Goal: Task Accomplishment & Management: Complete application form

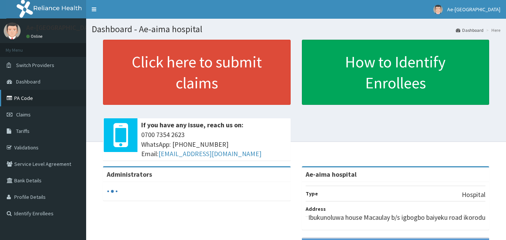
click at [38, 98] on link "PA Code" at bounding box center [43, 98] width 86 height 16
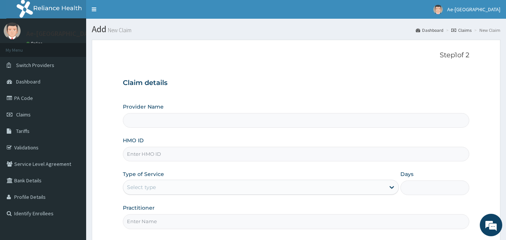
drag, startPoint x: 168, startPoint y: 152, endPoint x: 178, endPoint y: 154, distance: 10.2
click at [173, 153] on input "HMO ID" at bounding box center [296, 154] width 347 height 15
type input "Ae-aima hospital"
paste input "pep/10370/a"
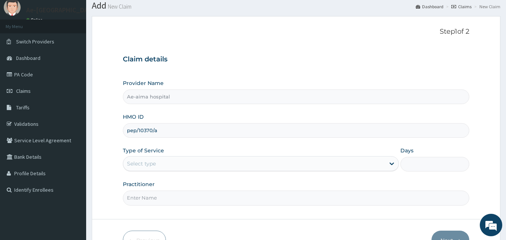
scroll to position [70, 0]
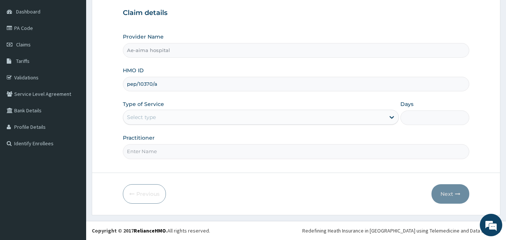
type input "pep/10370/a"
click at [171, 124] on div "Select type" at bounding box center [261, 117] width 276 height 15
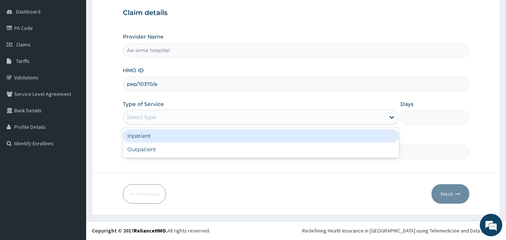
drag, startPoint x: 173, startPoint y: 136, endPoint x: 331, endPoint y: 135, distance: 158.5
click at [176, 135] on div "Inpatient" at bounding box center [261, 135] width 276 height 13
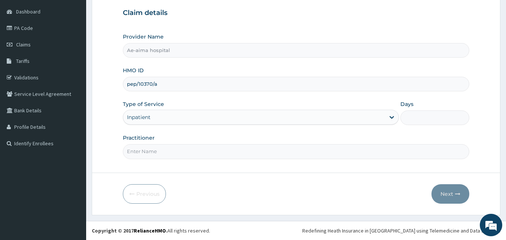
click at [416, 118] on input "Days" at bounding box center [435, 118] width 69 height 15
type input "1"
click at [191, 162] on form "Step 1 of 2 Claim details Provider Name Ae-aima hospital HMO ID pep/10370/a Typ…" at bounding box center [296, 93] width 409 height 246
drag, startPoint x: 177, startPoint y: 154, endPoint x: 179, endPoint y: 159, distance: 4.4
click at [178, 156] on input "Practitioner" at bounding box center [296, 151] width 347 height 15
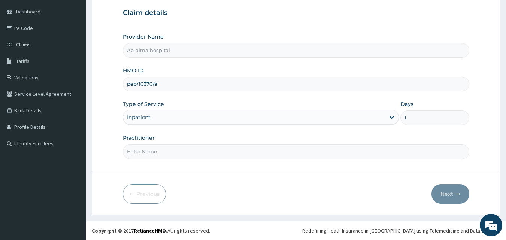
type input "DR ANTHONY E"
click at [186, 172] on form "Step 1 of 2 Claim details Provider Name Ae-aima hospital HMO ID pep/10370/a Typ…" at bounding box center [296, 93] width 409 height 246
click at [441, 188] on button "Next" at bounding box center [451, 193] width 38 height 19
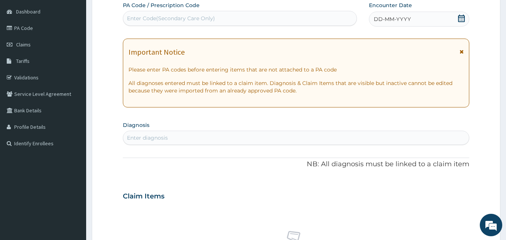
drag, startPoint x: 144, startPoint y: 16, endPoint x: 119, endPoint y: 34, distance: 30.1
click at [119, 34] on form "Step 2 of 2 PA Code / Prescription Code Enter Code(Secondary Care Only) Encount…" at bounding box center [296, 207] width 409 height 474
click at [143, 23] on div "Enter Code(Secondary Care Only)" at bounding box center [240, 18] width 234 height 12
paste input "PA/D9B5FB"
type input "PA/D9B5FB"
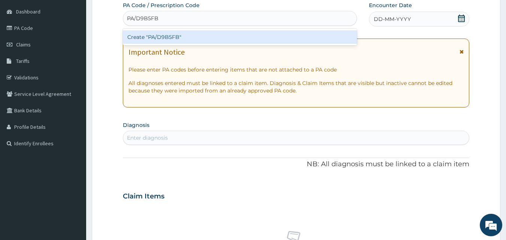
click at [150, 36] on div "Create "PA/D9B5FB"" at bounding box center [240, 36] width 235 height 13
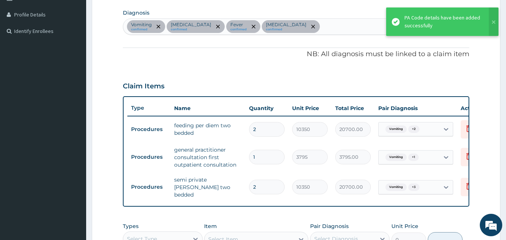
scroll to position [0, 29]
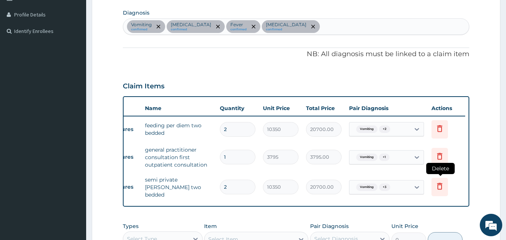
click at [437, 182] on icon at bounding box center [439, 186] width 9 height 9
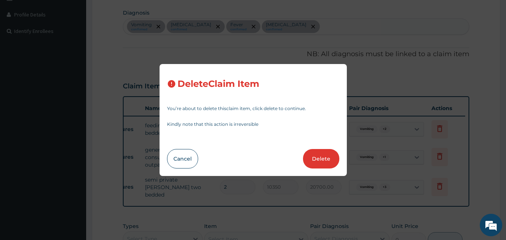
click at [324, 163] on button "Delete" at bounding box center [321, 158] width 36 height 19
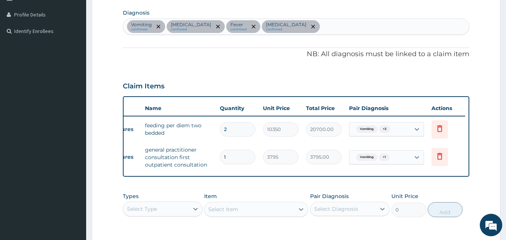
click at [176, 215] on div "Select Type" at bounding box center [156, 209] width 66 height 12
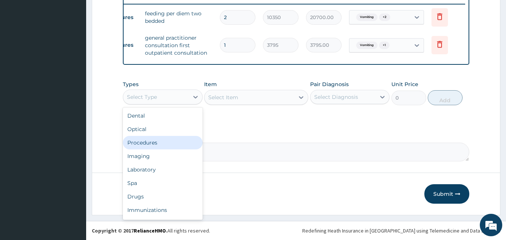
click at [185, 146] on div "Procedures" at bounding box center [163, 142] width 80 height 13
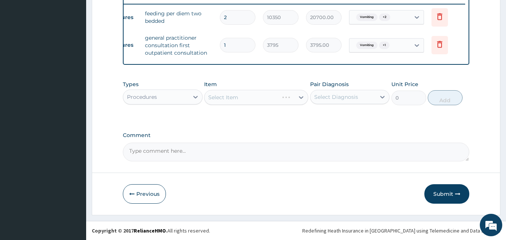
click at [253, 104] on div "Select Item" at bounding box center [256, 97] width 104 height 15
click at [246, 102] on div "Select Item" at bounding box center [250, 97] width 90 height 12
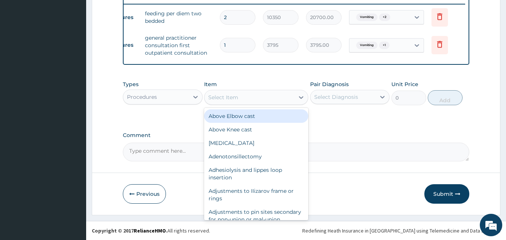
type input "h"
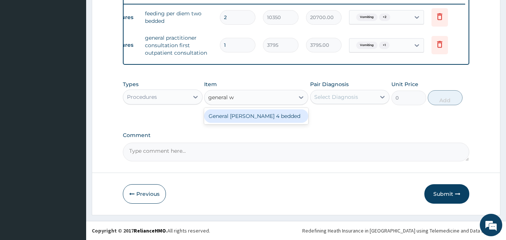
type input "general wa"
drag, startPoint x: 257, startPoint y: 115, endPoint x: 285, endPoint y: 114, distance: 27.8
click at [265, 115] on div "General ward 4 bedded" at bounding box center [256, 115] width 104 height 13
type input "7475"
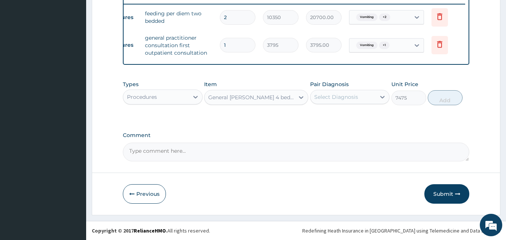
click at [368, 91] on div "Select Diagnosis" at bounding box center [344, 97] width 66 height 12
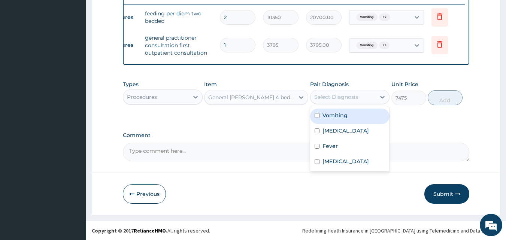
drag, startPoint x: 367, startPoint y: 122, endPoint x: 366, endPoint y: 126, distance: 4.5
click at [367, 121] on div "Vomiting" at bounding box center [350, 116] width 80 height 15
checkbox input "true"
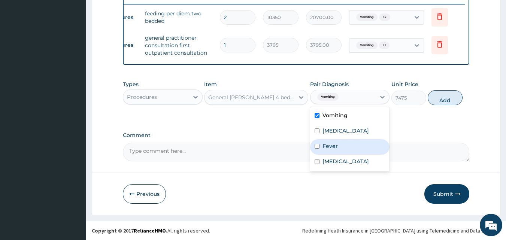
click at [364, 141] on div "Fever" at bounding box center [350, 146] width 80 height 15
checkbox input "true"
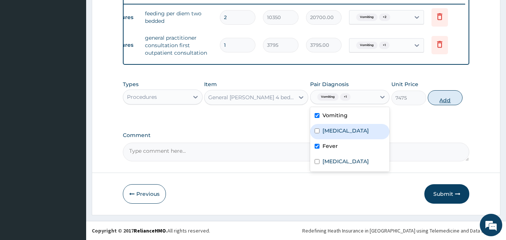
click at [444, 99] on button "Add" at bounding box center [445, 97] width 35 height 15
type input "0"
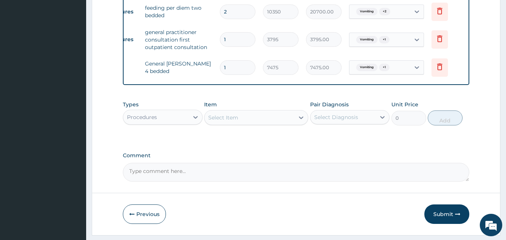
type input "0.00"
type input "2"
type input "14950.00"
type input "2"
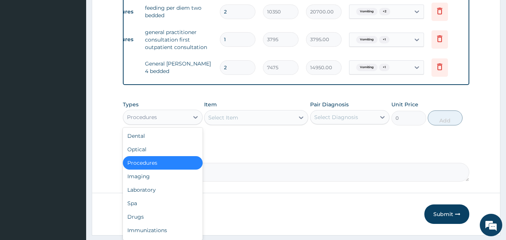
drag, startPoint x: 151, startPoint y: 124, endPoint x: 151, endPoint y: 129, distance: 4.5
click at [150, 121] on div "Procedures" at bounding box center [142, 117] width 30 height 7
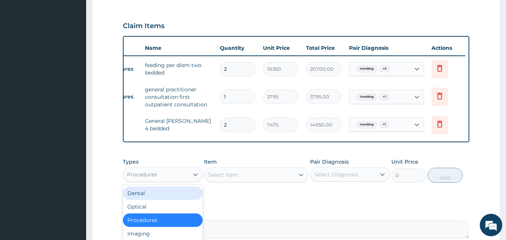
scroll to position [326, 0]
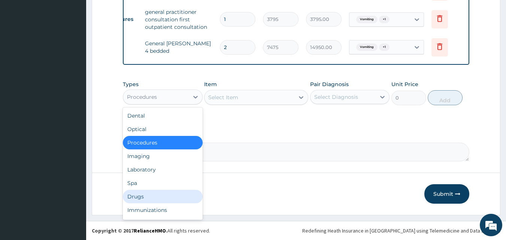
drag, startPoint x: 166, startPoint y: 199, endPoint x: 170, endPoint y: 189, distance: 10.4
click at [166, 198] on div "Drugs" at bounding box center [163, 196] width 80 height 13
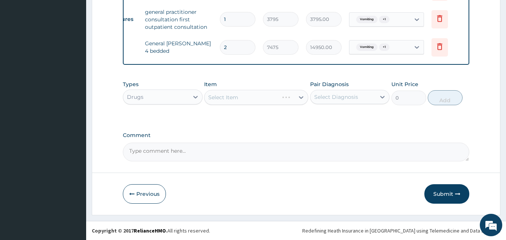
click at [244, 104] on div "Select Item" at bounding box center [256, 97] width 104 height 15
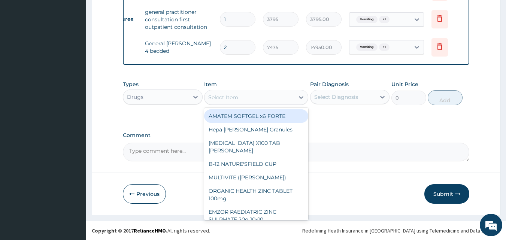
click at [246, 100] on div "Select Item" at bounding box center [250, 97] width 90 height 12
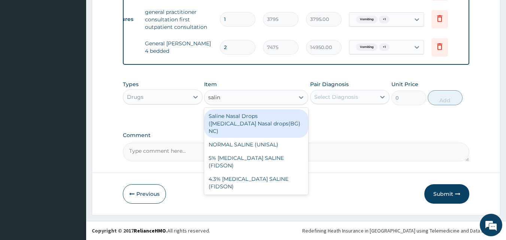
type input "saline"
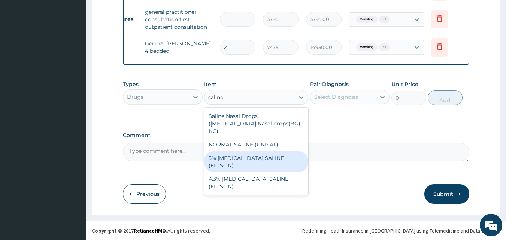
click at [269, 151] on div "5% DEXTROSE SALINE (FIDSON)" at bounding box center [256, 161] width 104 height 21
type input "1897.5"
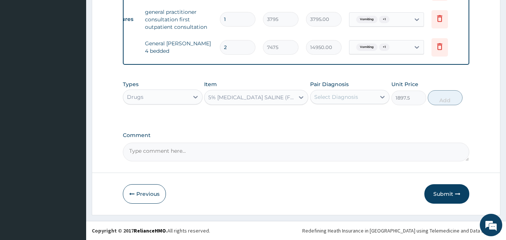
click at [364, 91] on div "Select Diagnosis" at bounding box center [344, 97] width 66 height 12
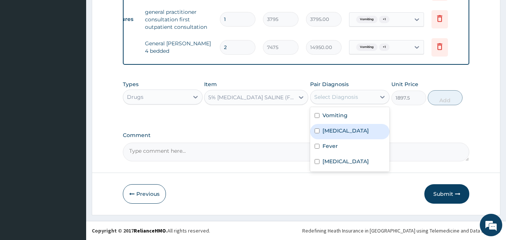
drag, startPoint x: 364, startPoint y: 126, endPoint x: 363, endPoint y: 131, distance: 4.9
click at [364, 127] on div "Malaria" at bounding box center [350, 131] width 80 height 15
checkbox input "true"
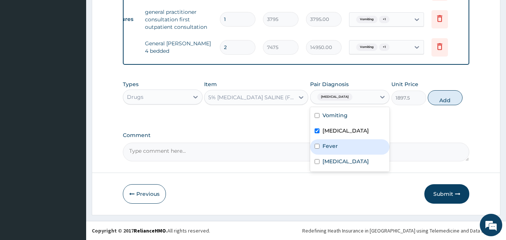
drag, startPoint x: 361, startPoint y: 145, endPoint x: 356, endPoint y: 166, distance: 21.2
click at [361, 148] on div "Fever" at bounding box center [350, 146] width 80 height 15
checkbox input "true"
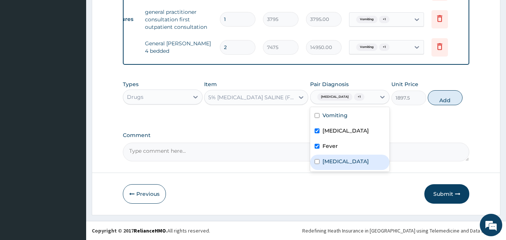
drag, startPoint x: 356, startPoint y: 169, endPoint x: 378, endPoint y: 137, distance: 38.5
click at [356, 165] on label "Upper respiratory infection" at bounding box center [346, 161] width 46 height 7
checkbox input "true"
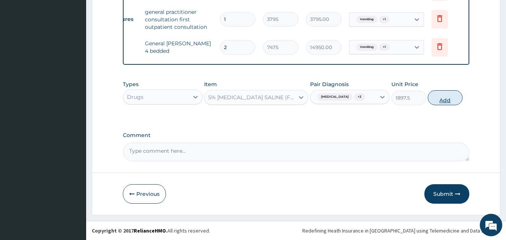
drag, startPoint x: 446, startPoint y: 99, endPoint x: 306, endPoint y: 130, distance: 142.7
click at [445, 100] on button "Add" at bounding box center [445, 97] width 35 height 15
type input "0"
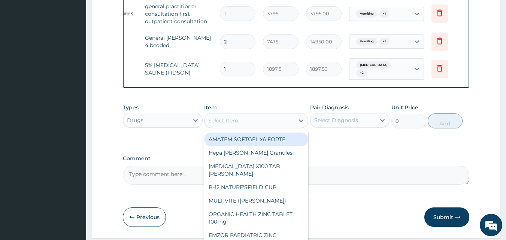
click at [266, 123] on div "Select Item" at bounding box center [250, 121] width 90 height 12
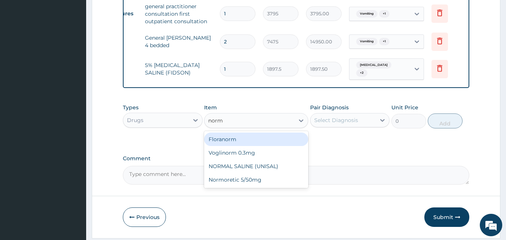
type input "norma"
click at [272, 143] on div "NORMAL SALINE (UNISAL)" at bounding box center [256, 139] width 104 height 13
type input "1897.5"
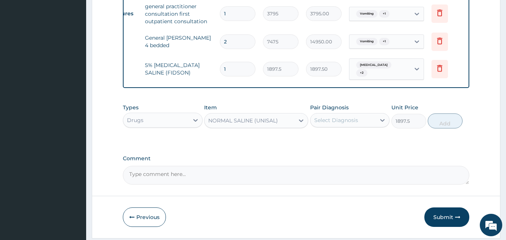
click at [342, 123] on div "Select Diagnosis" at bounding box center [336, 120] width 44 height 7
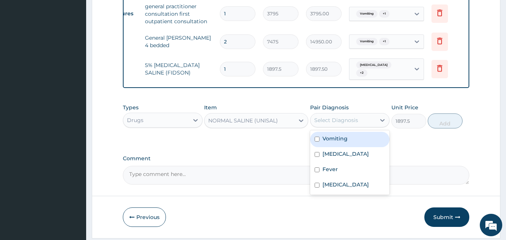
drag, startPoint x: 344, startPoint y: 141, endPoint x: 345, endPoint y: 161, distance: 19.9
click at [344, 142] on label "Vomiting" at bounding box center [335, 138] width 25 height 7
checkbox input "true"
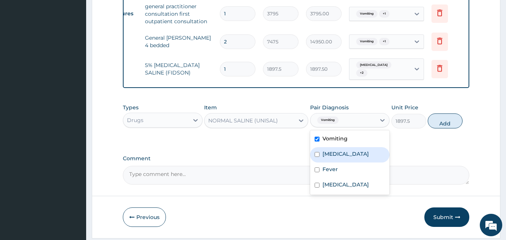
drag, startPoint x: 345, startPoint y: 161, endPoint x: 345, endPoint y: 178, distance: 17.3
click at [345, 163] on div "Malaria" at bounding box center [350, 154] width 80 height 15
checkbox input "true"
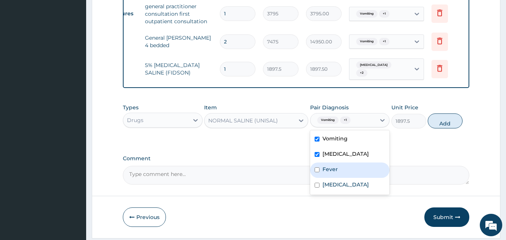
click at [344, 177] on div "Fever" at bounding box center [350, 170] width 80 height 15
checkbox input "true"
click at [450, 120] on button "Add" at bounding box center [445, 121] width 35 height 15
type input "0"
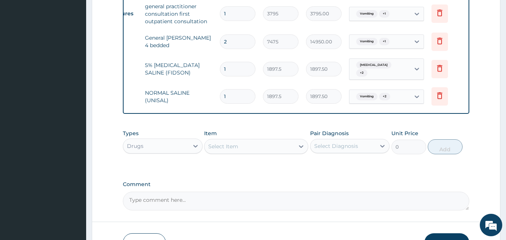
click at [234, 154] on div "Item Select Item" at bounding box center [256, 142] width 104 height 25
click at [228, 149] on div "Select Item" at bounding box center [223, 146] width 30 height 7
type input "amox"
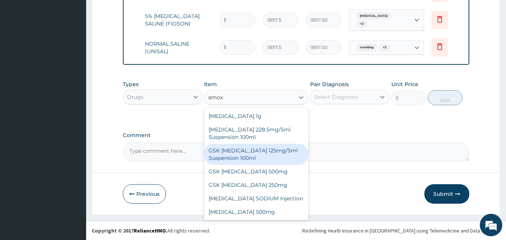
scroll to position [378, 0]
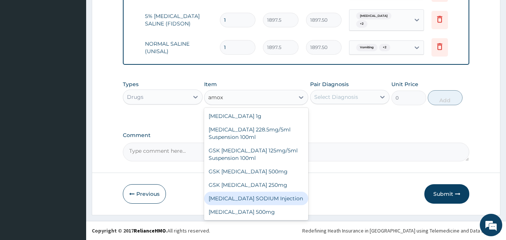
drag, startPoint x: 266, startPoint y: 198, endPoint x: 312, endPoint y: 153, distance: 64.7
click at [266, 197] on div "AMOXICILLIN SODIUM Injection" at bounding box center [256, 198] width 104 height 13
type input "632.5"
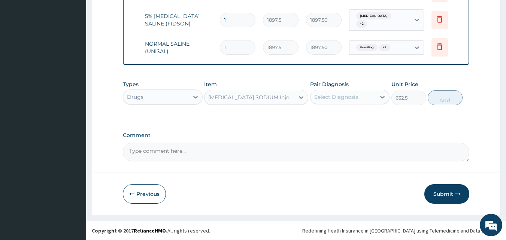
click at [342, 103] on div "Select Diagnosis" at bounding box center [350, 97] width 80 height 14
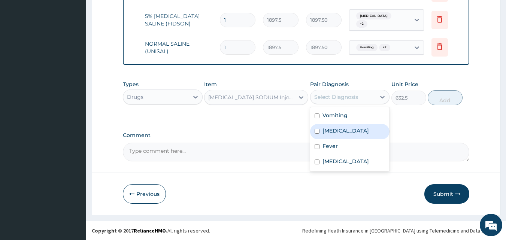
click at [346, 134] on div "Malaria" at bounding box center [350, 131] width 80 height 15
checkbox input "true"
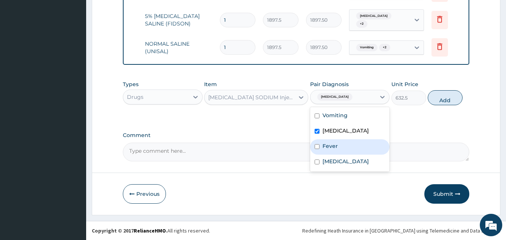
click at [346, 149] on div "Fever" at bounding box center [350, 146] width 80 height 15
checkbox input "true"
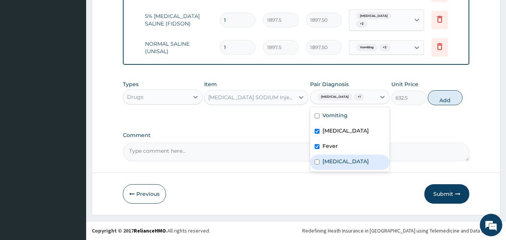
drag, startPoint x: 347, startPoint y: 159, endPoint x: 419, endPoint y: 109, distance: 87.5
click at [348, 158] on label "Upper respiratory infection" at bounding box center [346, 161] width 46 height 7
checkbox input "true"
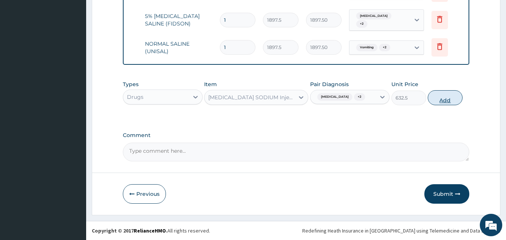
click at [432, 100] on button "Add" at bounding box center [445, 97] width 35 height 15
type input "0"
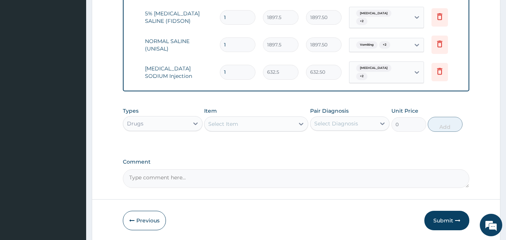
click at [246, 124] on div "Select Item" at bounding box center [250, 124] width 90 height 12
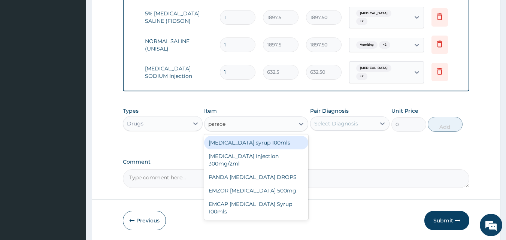
type input "paracet"
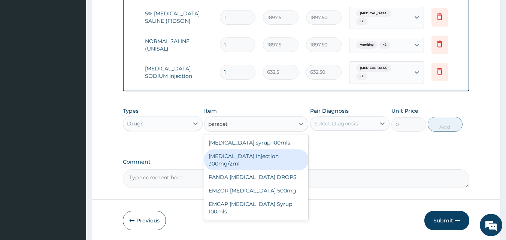
click at [270, 156] on div "PARACETAMOL Injection 300mg/2ml" at bounding box center [256, 160] width 104 height 21
type input "278.3"
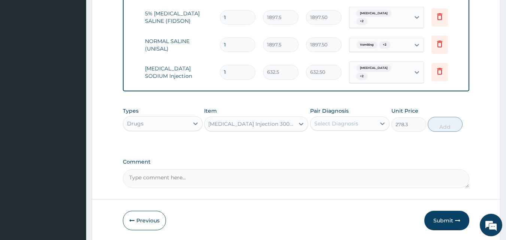
drag, startPoint x: 373, startPoint y: 119, endPoint x: 370, endPoint y: 124, distance: 6.2
click at [373, 120] on div "Select Diagnosis" at bounding box center [344, 124] width 66 height 12
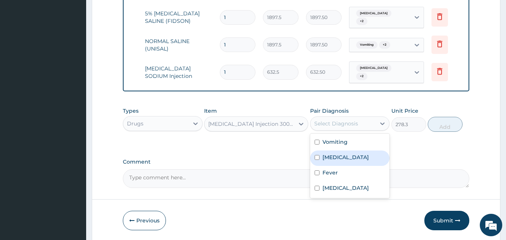
drag, startPoint x: 368, startPoint y: 152, endPoint x: 365, endPoint y: 171, distance: 19.4
click at [368, 156] on div "Malaria" at bounding box center [350, 158] width 80 height 15
checkbox input "true"
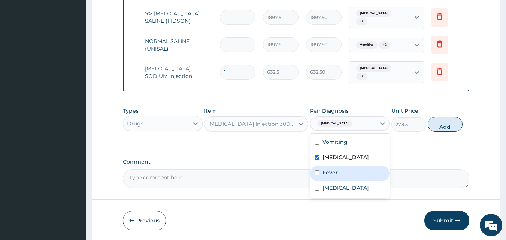
click at [363, 175] on div "Fever" at bounding box center [350, 173] width 80 height 15
checkbox input "true"
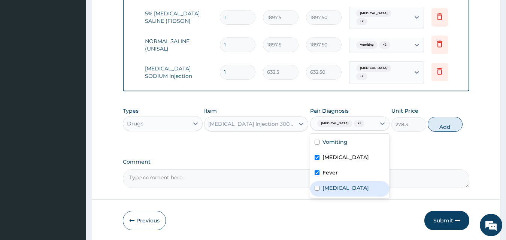
click at [368, 181] on div "Upper respiratory infection" at bounding box center [350, 188] width 80 height 15
checkbox input "true"
click at [441, 129] on button "Add" at bounding box center [445, 124] width 35 height 15
type input "0"
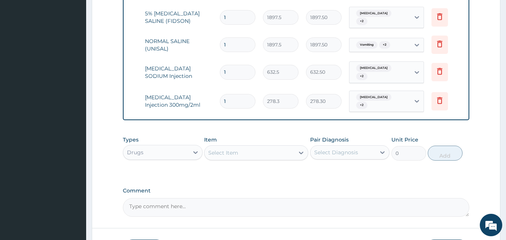
drag, startPoint x: 230, startPoint y: 148, endPoint x: 236, endPoint y: 142, distance: 7.9
click at [233, 149] on div "Select Item" at bounding box center [223, 152] width 30 height 7
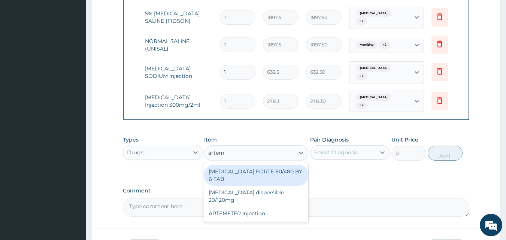
type input "arteme"
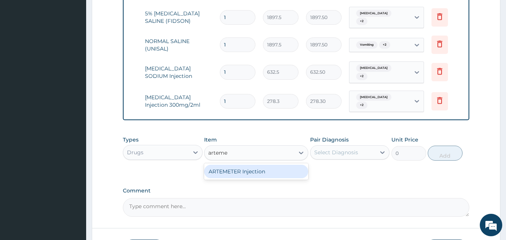
drag, startPoint x: 278, startPoint y: 167, endPoint x: 304, endPoint y: 162, distance: 25.6
click at [283, 166] on div "ARTEMETER Injection" at bounding box center [256, 171] width 104 height 13
type input "1012"
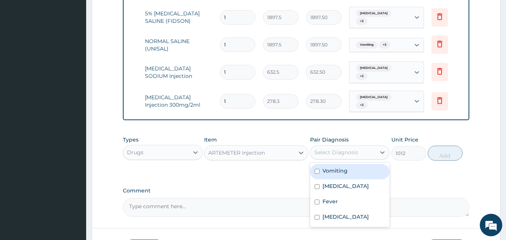
click at [356, 151] on div "Select Diagnosis" at bounding box center [336, 152] width 44 height 7
click at [351, 166] on div "Vomiting" at bounding box center [350, 171] width 80 height 15
checkbox input "true"
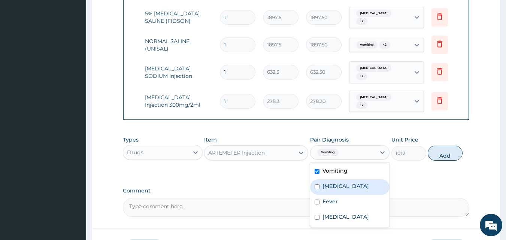
click at [351, 179] on div "Malaria" at bounding box center [350, 186] width 80 height 15
checkbox input "true"
click at [359, 170] on div "Vomiting" at bounding box center [350, 171] width 80 height 15
checkbox input "false"
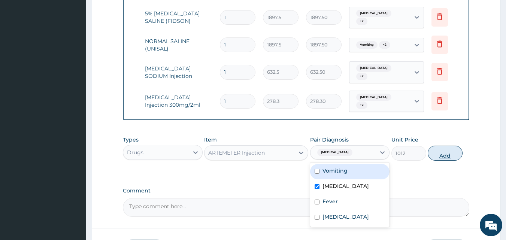
click at [439, 149] on button "Add" at bounding box center [445, 153] width 35 height 15
type input "0"
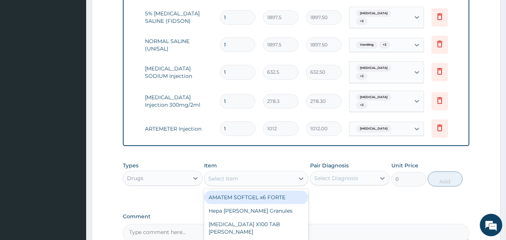
click at [272, 178] on div "Select Item" at bounding box center [250, 179] width 90 height 12
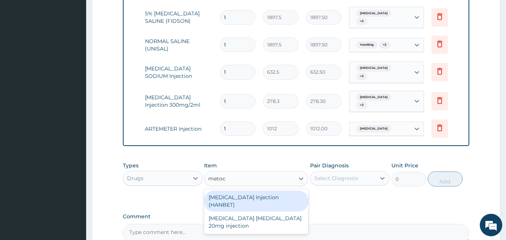
type input "metocl"
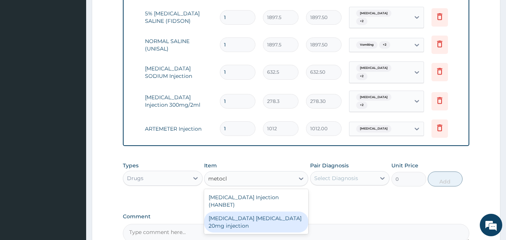
drag, startPoint x: 282, startPoint y: 212, endPoint x: 328, endPoint y: 192, distance: 50.0
click at [285, 212] on div "Maxolon Metoclopramide 20mg injection" at bounding box center [256, 222] width 104 height 21
type input "88.55"
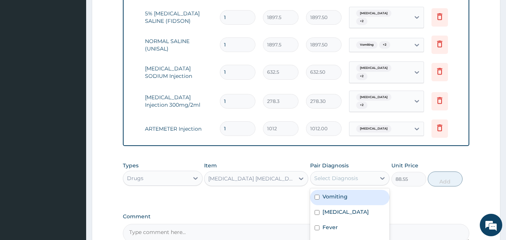
click at [353, 179] on div "Select Diagnosis" at bounding box center [344, 178] width 66 height 12
drag, startPoint x: 353, startPoint y: 194, endPoint x: 414, endPoint y: 181, distance: 62.1
click at [359, 193] on div "Vomiting" at bounding box center [350, 197] width 80 height 15
checkbox input "true"
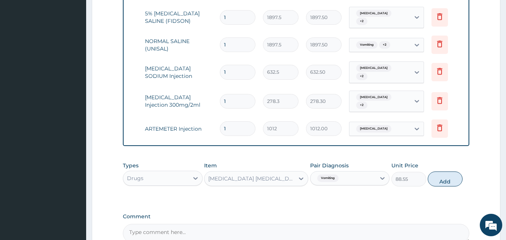
drag, startPoint x: 430, startPoint y: 176, endPoint x: 395, endPoint y: 184, distance: 36.3
click at [431, 177] on button "Add" at bounding box center [445, 179] width 35 height 15
type input "0"
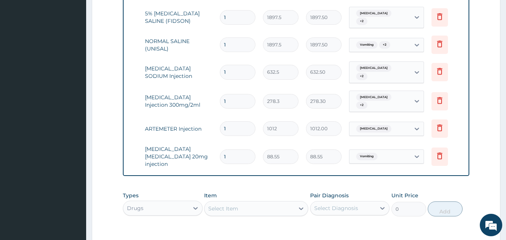
click at [245, 205] on div "Select Item" at bounding box center [250, 209] width 90 height 12
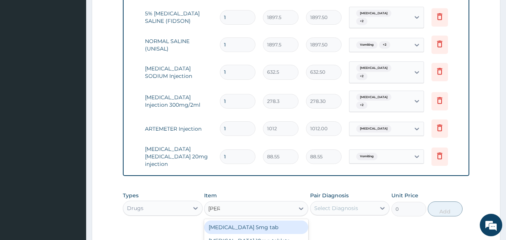
type input "diaze"
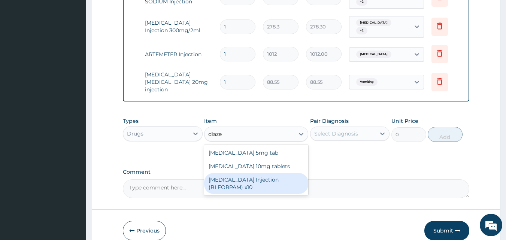
scroll to position [453, 0]
drag, startPoint x: 290, startPoint y: 172, endPoint x: 356, endPoint y: 127, distance: 79.4
click at [295, 173] on div "DIAZEPAM Injection (BLEORPAM) x10" at bounding box center [256, 183] width 104 height 21
type input "575.575"
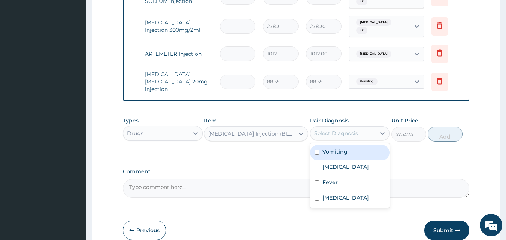
drag, startPoint x: 360, startPoint y: 119, endPoint x: 359, endPoint y: 137, distance: 17.6
click at [360, 127] on div "Select Diagnosis" at bounding box center [344, 133] width 66 height 12
drag, startPoint x: 347, startPoint y: 145, endPoint x: 348, endPoint y: 155, distance: 9.8
click at [348, 148] on div "Vomiting" at bounding box center [350, 152] width 80 height 15
checkbox input "true"
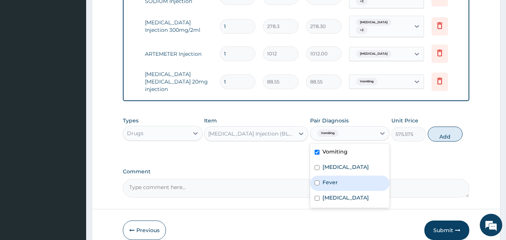
click at [350, 179] on div "Fever" at bounding box center [350, 183] width 80 height 15
checkbox input "true"
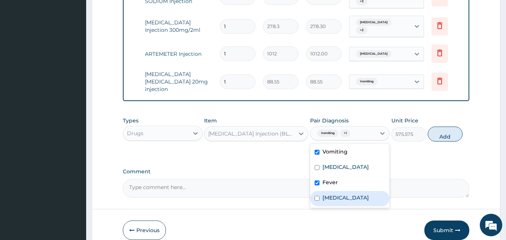
drag, startPoint x: 356, startPoint y: 198, endPoint x: 357, endPoint y: 192, distance: 6.1
click at [356, 195] on label "Upper respiratory infection" at bounding box center [346, 197] width 46 height 7
checkbox input "true"
drag, startPoint x: 438, startPoint y: 127, endPoint x: 387, endPoint y: 130, distance: 50.3
click at [437, 129] on button "Add" at bounding box center [445, 134] width 35 height 15
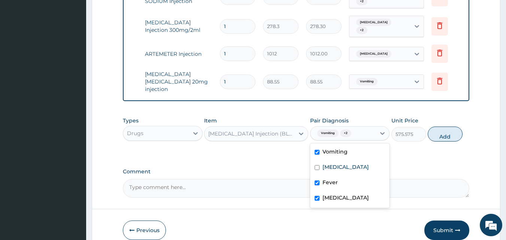
type input "0"
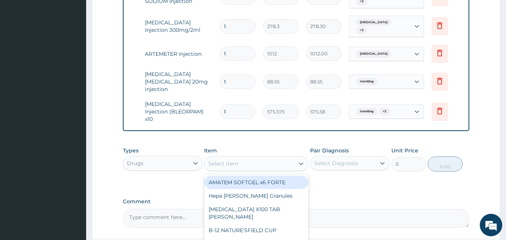
click at [245, 158] on div "Select Item" at bounding box center [250, 164] width 90 height 12
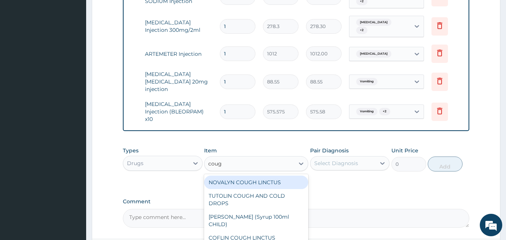
type input "cough"
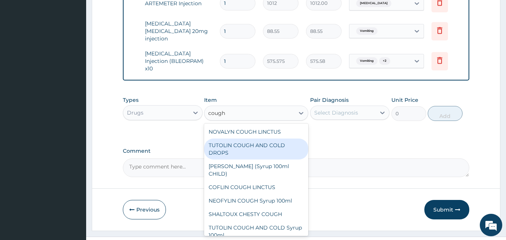
scroll to position [507, 0]
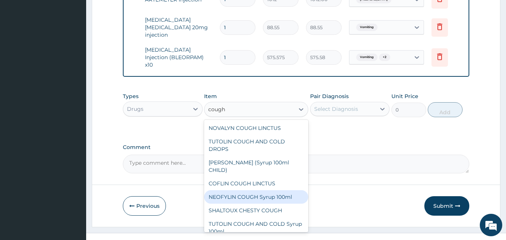
drag, startPoint x: 270, startPoint y: 188, endPoint x: 321, endPoint y: 132, distance: 75.6
click at [272, 190] on div "NEOFYLIN COUGH Syrup 100ml" at bounding box center [256, 196] width 104 height 13
type input "1518"
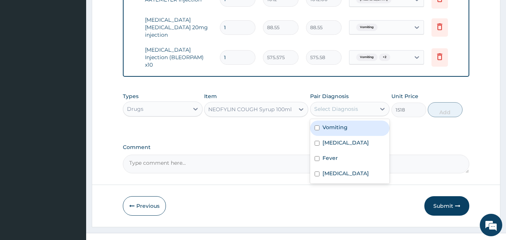
click at [344, 105] on div "Select Diagnosis" at bounding box center [336, 108] width 44 height 7
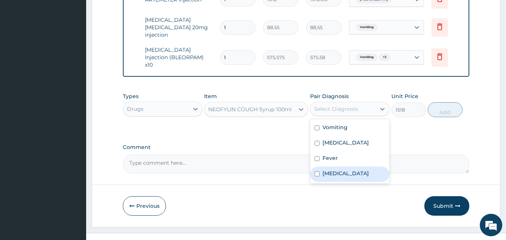
click at [347, 170] on label "Upper respiratory infection" at bounding box center [346, 173] width 46 height 7
checkbox input "true"
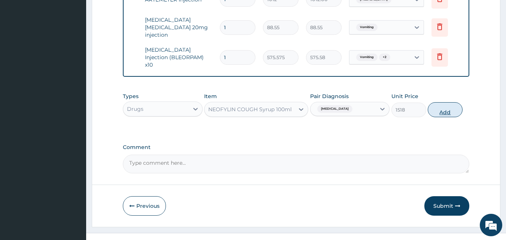
click at [449, 91] on div "Types Drugs Item NEOFYLIN COUGH Syrup 100ml Pair Diagnosis Upper respiratory in…" at bounding box center [296, 105] width 347 height 32
click at [447, 102] on button "Add" at bounding box center [445, 109] width 35 height 15
type input "0"
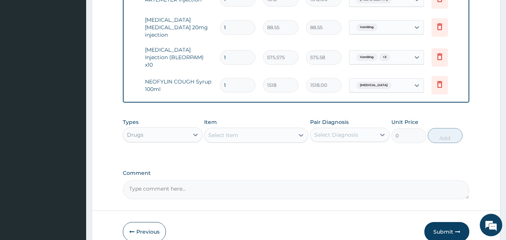
click at [254, 129] on div "Select Item" at bounding box center [250, 135] width 90 height 12
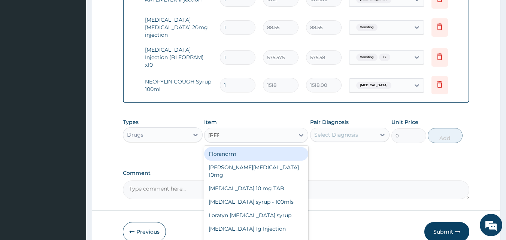
type input "lorat"
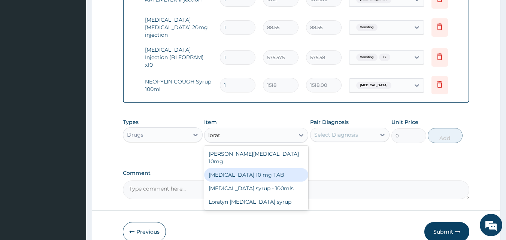
click at [281, 168] on div "LORATADINE 10 mg TAB" at bounding box center [256, 174] width 104 height 13
type input "63.25"
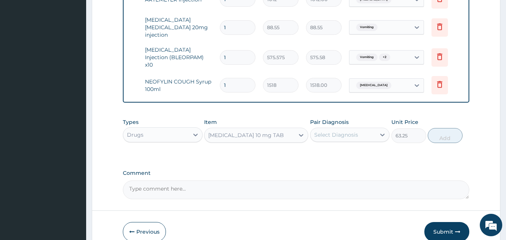
drag, startPoint x: 339, startPoint y: 122, endPoint x: 342, endPoint y: 130, distance: 8.9
click at [339, 131] on div "Select Diagnosis" at bounding box center [336, 134] width 44 height 7
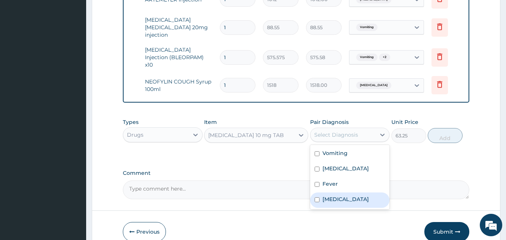
drag, startPoint x: 361, startPoint y: 182, endPoint x: 412, endPoint y: 146, distance: 62.3
click at [362, 193] on div "Upper respiratory infection" at bounding box center [350, 200] width 80 height 15
checkbox input "true"
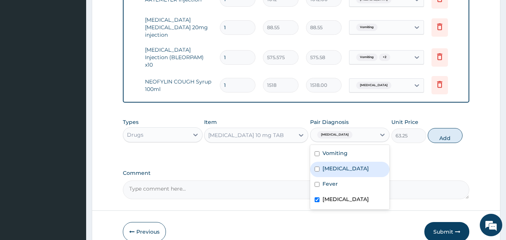
drag, startPoint x: 453, startPoint y: 119, endPoint x: 445, endPoint y: 123, distance: 8.7
click at [452, 128] on button "Add" at bounding box center [445, 135] width 35 height 15
type input "0"
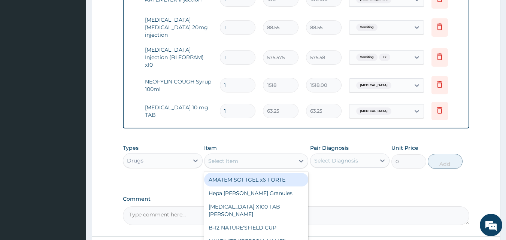
click at [259, 155] on div "Select Item" at bounding box center [250, 161] width 90 height 12
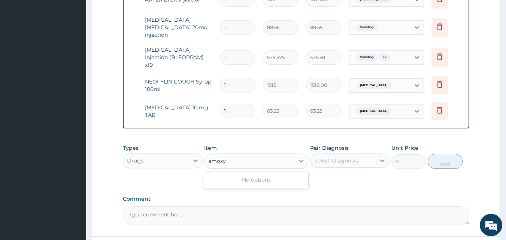
type input "amox"
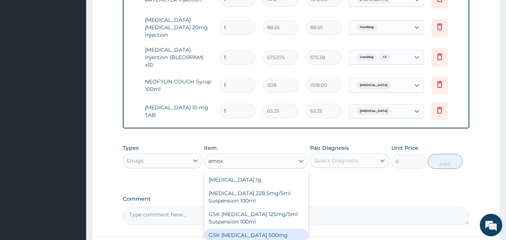
click at [220, 229] on div "GSK AMOXIL 500mg" at bounding box center [256, 235] width 104 height 13
type input "63.25"
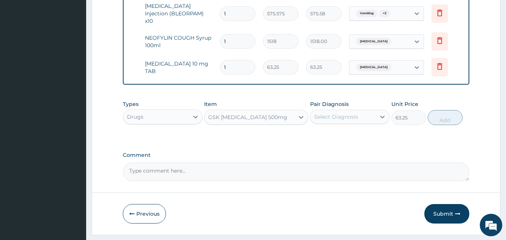
scroll to position [559, 0]
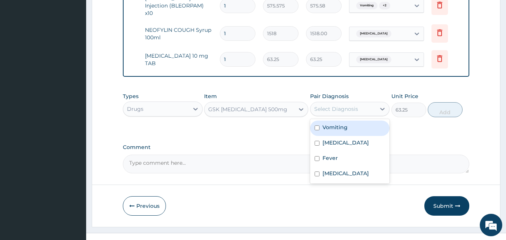
drag, startPoint x: 351, startPoint y: 100, endPoint x: 352, endPoint y: 135, distance: 35.2
click at [350, 105] on div "Select Diagnosis" at bounding box center [336, 108] width 44 height 7
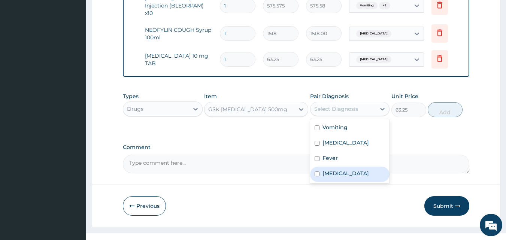
drag, startPoint x: 348, startPoint y: 161, endPoint x: 344, endPoint y: 149, distance: 12.6
click at [347, 153] on div "Vomiting Malaria Fever Upper respiratory infection" at bounding box center [350, 151] width 80 height 64
drag, startPoint x: 344, startPoint y: 149, endPoint x: 344, endPoint y: 139, distance: 9.7
click at [344, 151] on div "Fever" at bounding box center [350, 158] width 80 height 15
checkbox input "true"
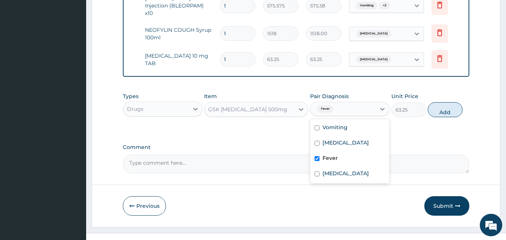
click at [346, 136] on div "Malaria" at bounding box center [350, 143] width 80 height 15
checkbox input "true"
drag, startPoint x: 348, startPoint y: 117, endPoint x: 374, endPoint y: 117, distance: 25.5
click at [351, 121] on div "Vomiting" at bounding box center [350, 128] width 80 height 15
checkbox input "true"
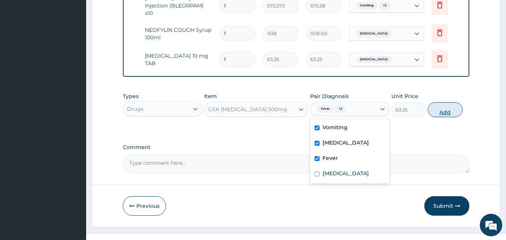
click at [441, 102] on button "Add" at bounding box center [445, 109] width 35 height 15
type input "0"
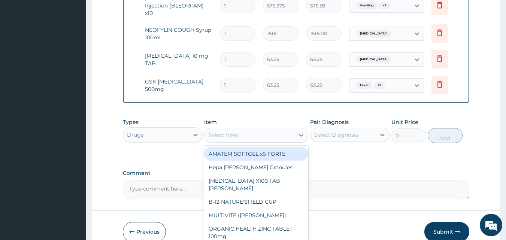
click at [285, 129] on div "Select Item" at bounding box center [250, 135] width 90 height 12
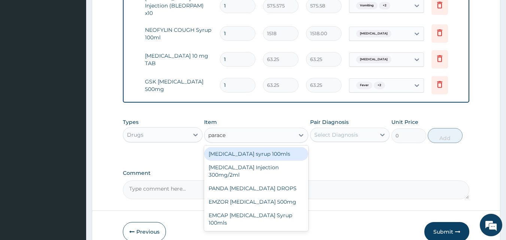
type input "paracet"
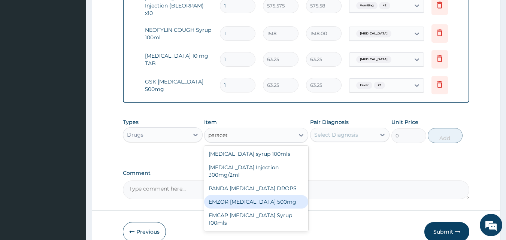
drag, startPoint x: 290, startPoint y: 187, endPoint x: 326, endPoint y: 128, distance: 69.8
click at [291, 195] on div "EMZOR PARACETAMOL 500mg" at bounding box center [256, 201] width 104 height 13
type input "25.3"
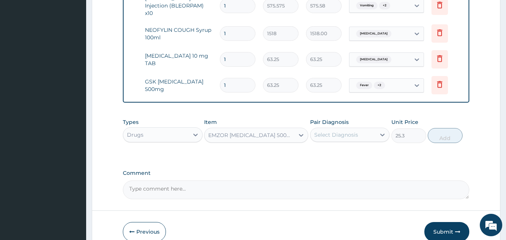
drag, startPoint x: 332, startPoint y: 114, endPoint x: 333, endPoint y: 120, distance: 6.5
click at [332, 118] on div "Pair Diagnosis Select Diagnosis" at bounding box center [350, 130] width 80 height 25
drag, startPoint x: 333, startPoint y: 120, endPoint x: 339, endPoint y: 132, distance: 13.4
click at [333, 131] on div "Select Diagnosis" at bounding box center [336, 134] width 44 height 7
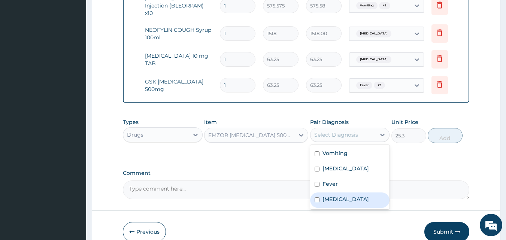
drag, startPoint x: 359, startPoint y: 184, endPoint x: 349, endPoint y: 170, distance: 17.5
click at [359, 196] on label "Upper respiratory infection" at bounding box center [346, 199] width 46 height 7
checkbox input "true"
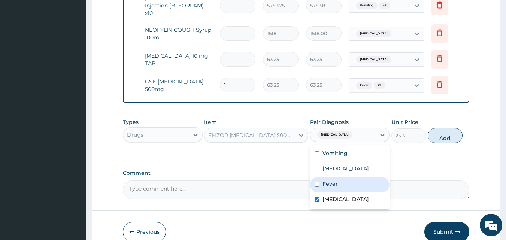
drag, startPoint x: 349, startPoint y: 170, endPoint x: 345, endPoint y: 156, distance: 13.9
click at [348, 177] on div "Fever" at bounding box center [350, 184] width 80 height 15
checkbox input "true"
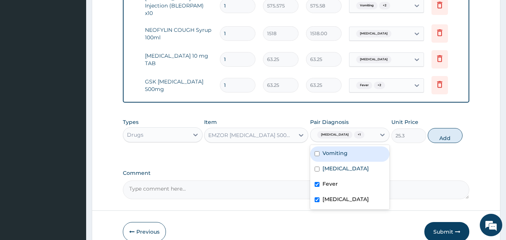
drag, startPoint x: 345, startPoint y: 156, endPoint x: 347, endPoint y: 151, distance: 5.4
click at [345, 156] on div "Vomiting" at bounding box center [350, 154] width 80 height 15
drag, startPoint x: 347, startPoint y: 151, endPoint x: 386, endPoint y: 148, distance: 39.1
click at [351, 151] on div "Vomiting" at bounding box center [350, 154] width 80 height 15
checkbox input "false"
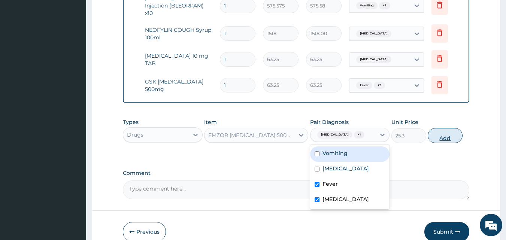
click at [439, 128] on button "Add" at bounding box center [445, 135] width 35 height 15
type input "0"
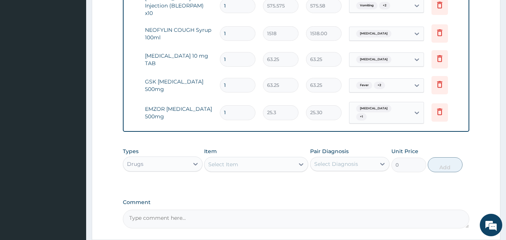
type input "18"
type input "455.40"
type input "18"
drag, startPoint x: 231, startPoint y: 72, endPoint x: 247, endPoint y: 66, distance: 16.2
click at [247, 78] on input "1" at bounding box center [238, 85] width 36 height 15
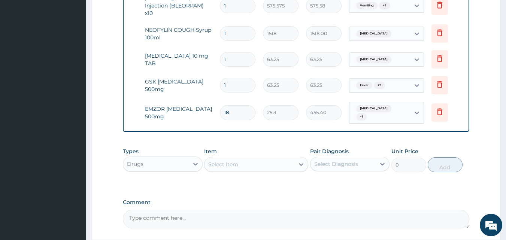
type input "15"
type input "948.75"
type input "15"
click at [243, 52] on input "1" at bounding box center [238, 59] width 36 height 15
type input "10"
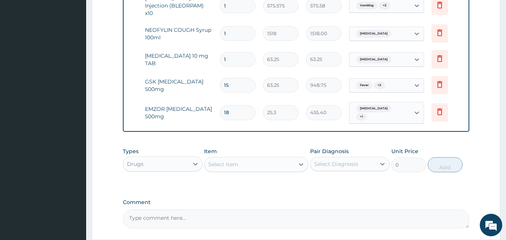
type input "632.50"
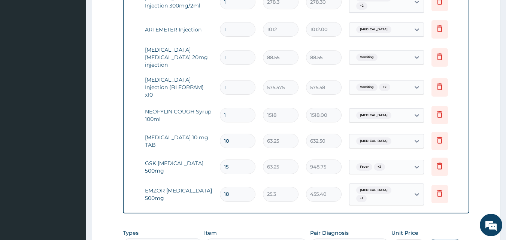
scroll to position [446, 0]
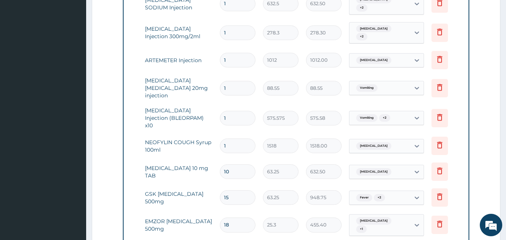
type input "10"
click at [238, 111] on input "1" at bounding box center [238, 118] width 36 height 15
type input "0.00"
type input "2"
type input "1151.15"
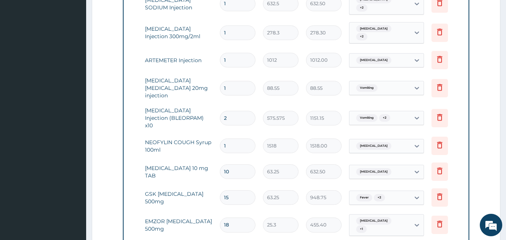
type input "0.00"
type input "2"
type input "1151.15"
type input "0.00"
type input "3"
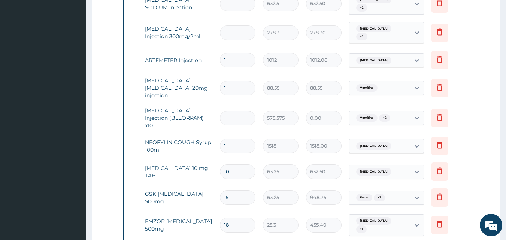
type input "1726.73"
type input "3"
click at [239, 81] on input "1" at bounding box center [238, 88] width 36 height 15
type input "0.00"
type input "2"
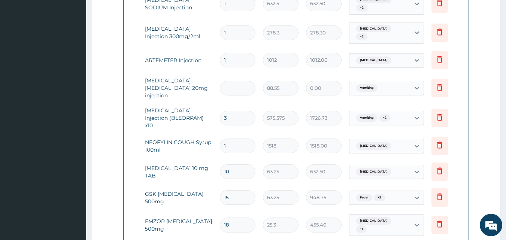
type input "177.10"
type input "2"
drag, startPoint x: 236, startPoint y: 52, endPoint x: 232, endPoint y: 55, distance: 4.9
click at [236, 53] on input "1" at bounding box center [238, 60] width 36 height 15
type input "0.00"
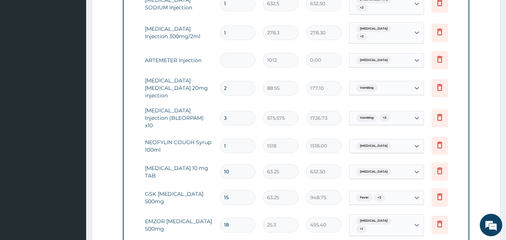
type input "6"
type input "6072.00"
type input "6"
click at [237, 25] on input "1" at bounding box center [238, 32] width 36 height 15
type input "0.00"
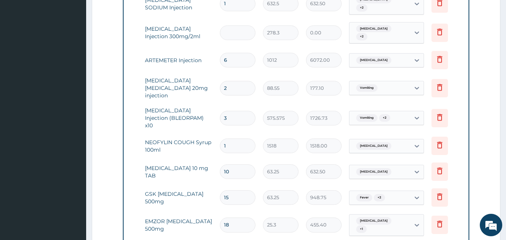
type input "6"
type input "1669.80"
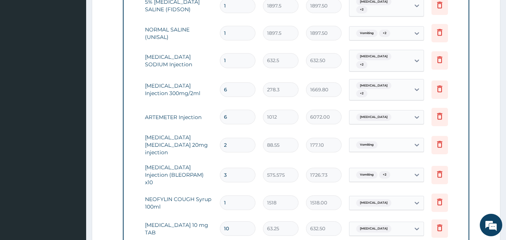
scroll to position [371, 0]
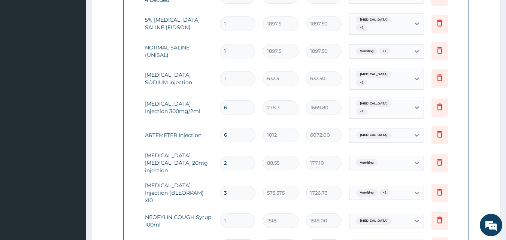
type input "6"
click at [236, 73] on input "1" at bounding box center [238, 78] width 36 height 15
type input "0.00"
type input "3"
type input "1897.50"
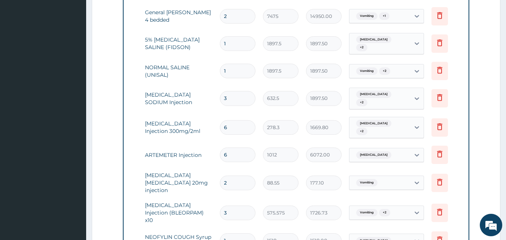
scroll to position [334, 0]
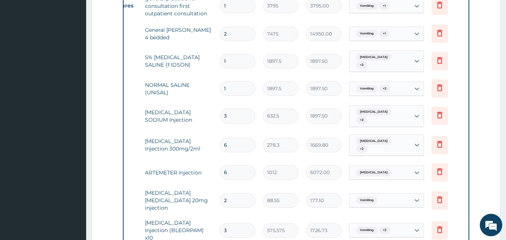
type input "3"
click at [243, 59] on input "1" at bounding box center [238, 61] width 36 height 15
type input "0.00"
type input "2"
type input "3795.00"
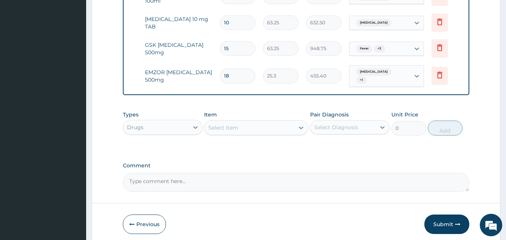
scroll to position [613, 0]
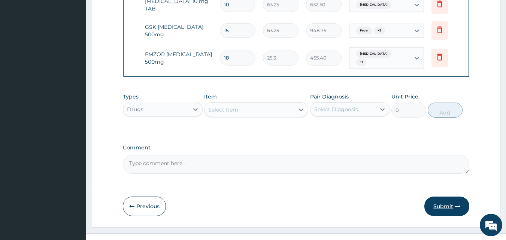
type input "2"
drag, startPoint x: 449, startPoint y: 193, endPoint x: 358, endPoint y: 177, distance: 91.7
click at [449, 197] on button "Submit" at bounding box center [447, 206] width 45 height 19
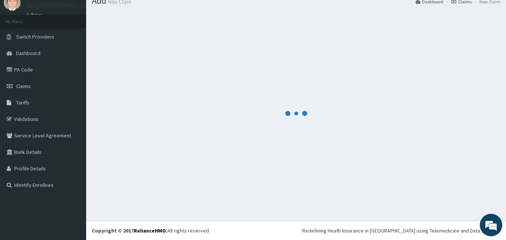
scroll to position [28, 0]
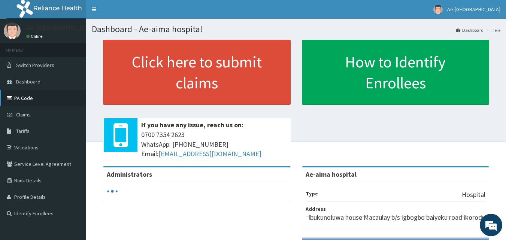
click at [40, 98] on link "PA Code" at bounding box center [43, 98] width 86 height 16
